Goal: Task Accomplishment & Management: Use online tool/utility

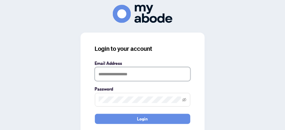
click at [119, 71] on input "text" at bounding box center [142, 74] width 95 height 14
type input "**********"
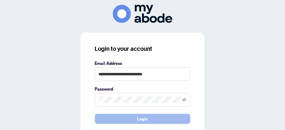
click at [143, 119] on span "Login" at bounding box center [142, 119] width 11 height 10
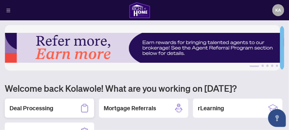
click at [44, 109] on h2 "Deal Processing" at bounding box center [32, 108] width 44 height 8
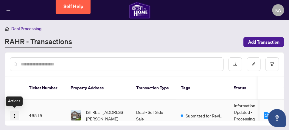
click at [15, 115] on img "button" at bounding box center [14, 115] width 5 height 5
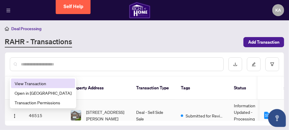
click at [37, 82] on span "View Transaction" at bounding box center [43, 83] width 57 height 7
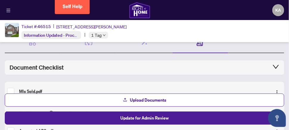
scroll to position [60, 0]
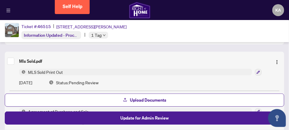
click at [269, 27] on div "Ticket #: [STREET_ADDRESS][PERSON_NAME] Information Updated - Processing Pendin…" at bounding box center [144, 31] width 289 height 22
